Goal: Transaction & Acquisition: Obtain resource

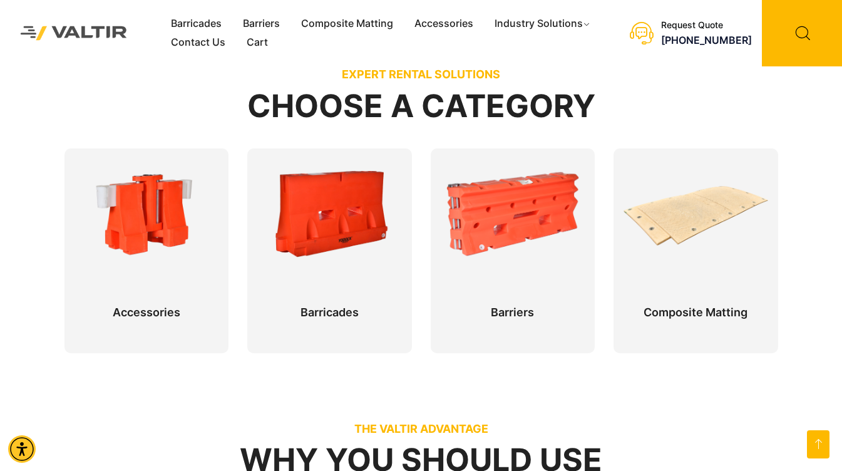
scroll to position [592, 0]
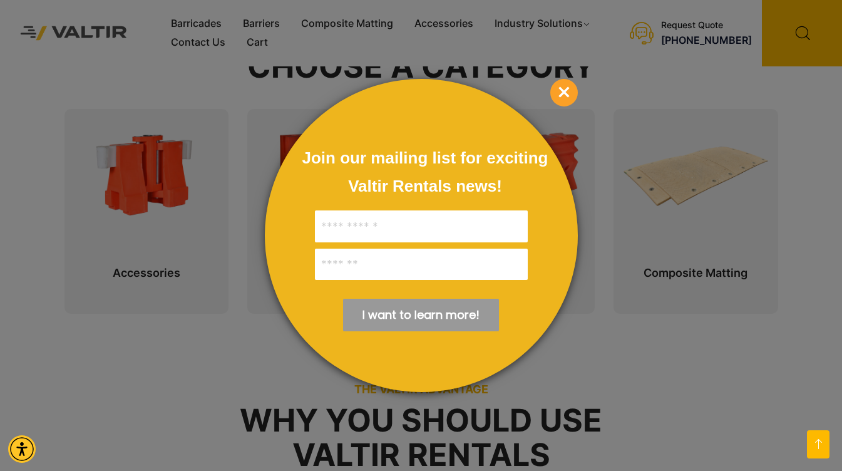
click at [688, 168] on div at bounding box center [421, 235] width 842 height 471
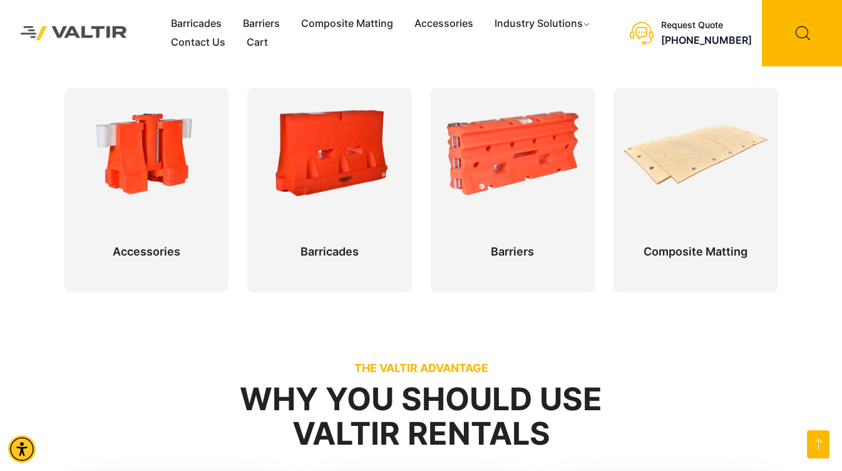
scroll to position [595, 0]
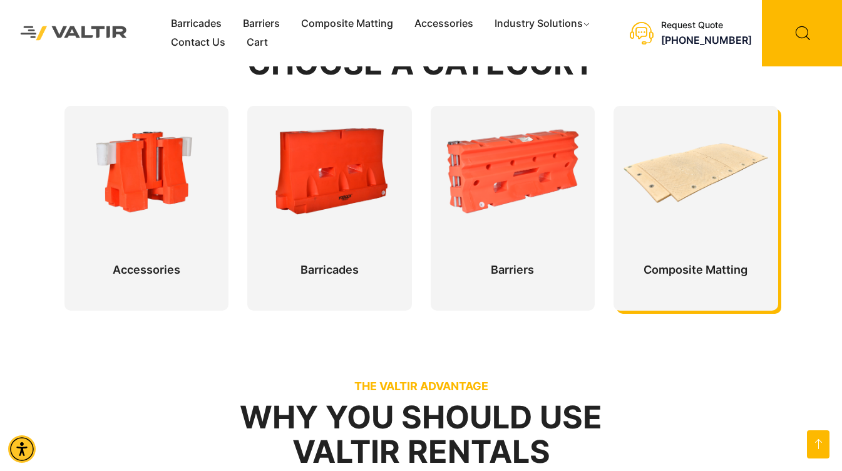
click at [707, 180] on div at bounding box center [695, 208] width 165 height 205
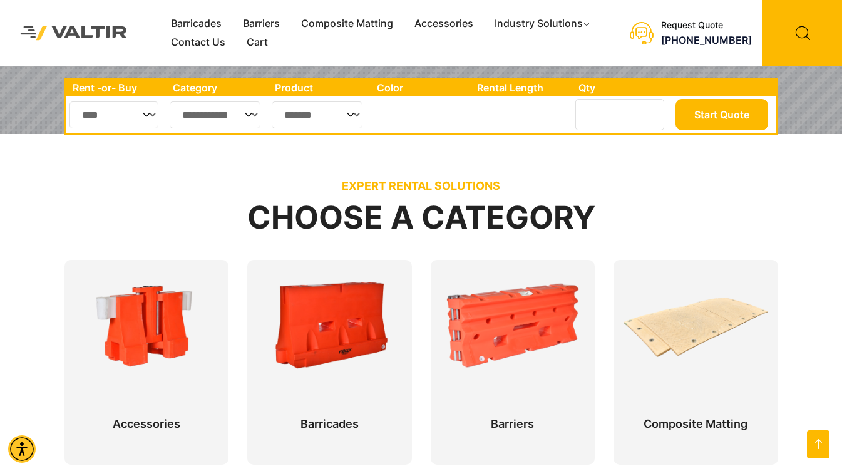
scroll to position [459, 0]
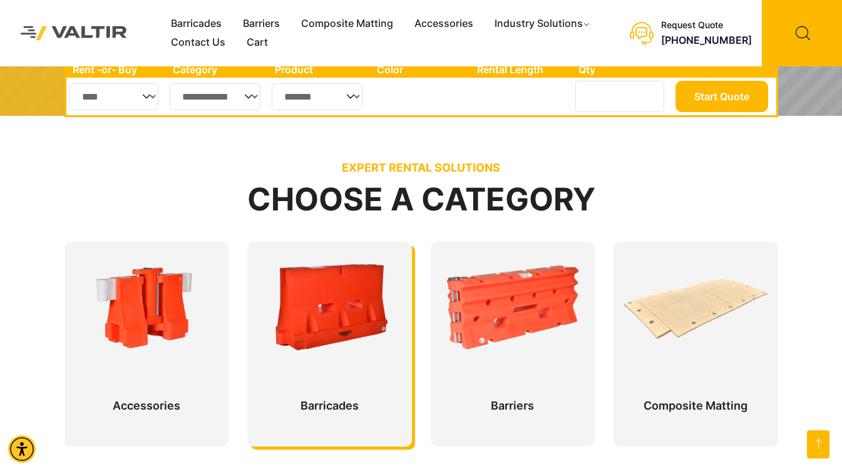
click at [339, 352] on div at bounding box center [329, 344] width 165 height 205
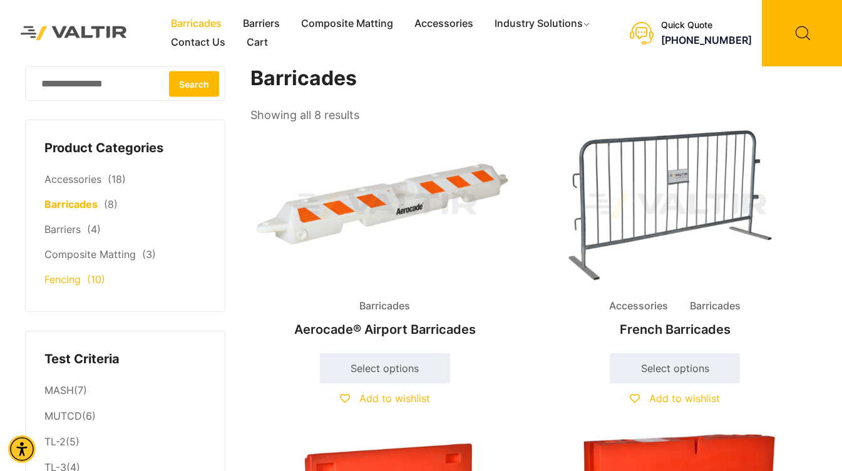
click at [67, 284] on link "Fencing" at bounding box center [62, 279] width 36 height 13
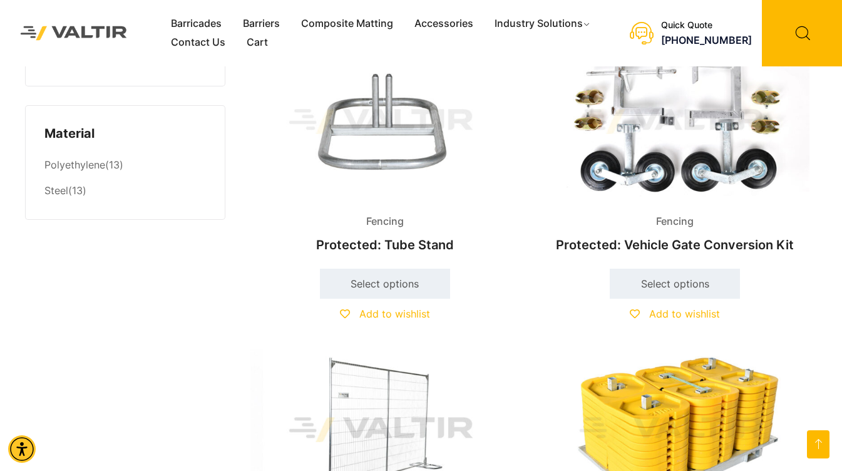
scroll to position [1095, 0]
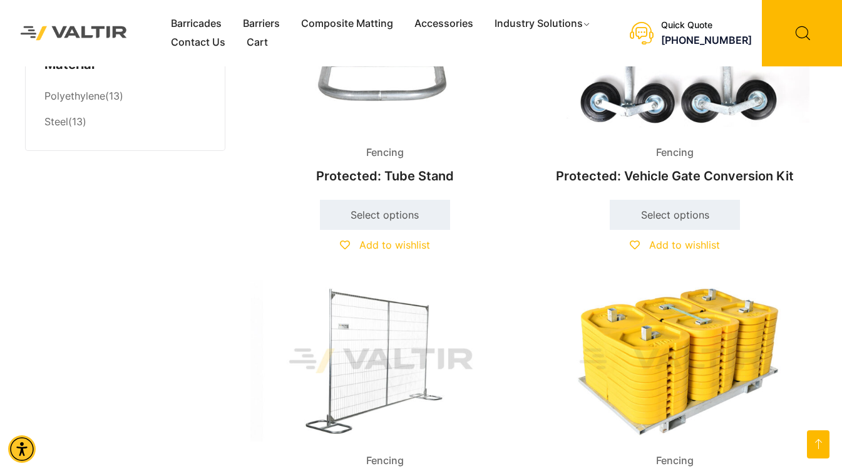
click at [398, 344] on img at bounding box center [384, 360] width 269 height 161
